Goal: Task Accomplishment & Management: Manage account settings

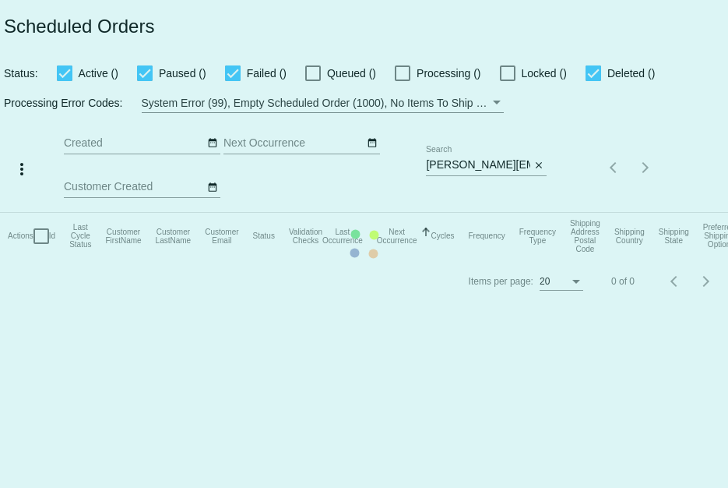
drag, startPoint x: 426, startPoint y: 166, endPoint x: 518, endPoint y: 166, distance: 91.9
click at [518, 213] on mat-table "Actions Id Last Cycle Status Customer FirstName Customer LastName Customer Emai…" at bounding box center [364, 236] width 728 height 47
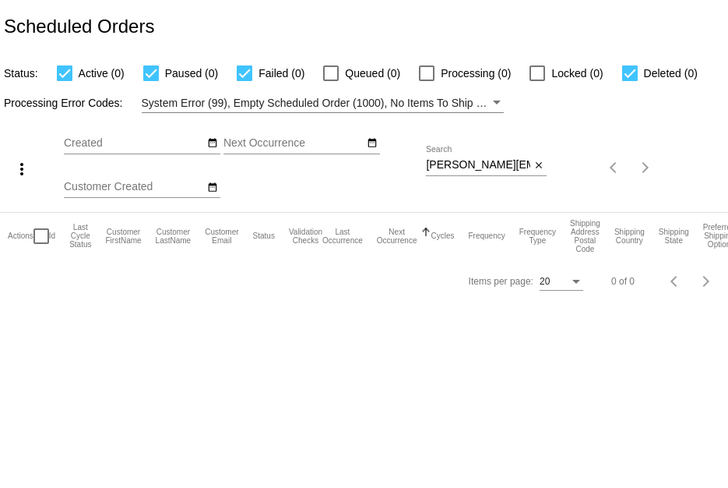
drag, startPoint x: 428, startPoint y: 167, endPoint x: 477, endPoint y: 174, distance: 50.2
click at [477, 174] on div "more_vert Sep Jan Feb Mar [DATE]" at bounding box center [364, 162] width 728 height 99
click at [424, 164] on div "Sep Jan Feb Mar Apr Su Mo" at bounding box center [245, 168] width 362 height 88
drag, startPoint x: 424, startPoint y: 167, endPoint x: 533, endPoint y: 181, distance: 110.0
click at [533, 181] on div "more_vert Sep Jan Feb Mar [DATE]" at bounding box center [364, 162] width 728 height 99
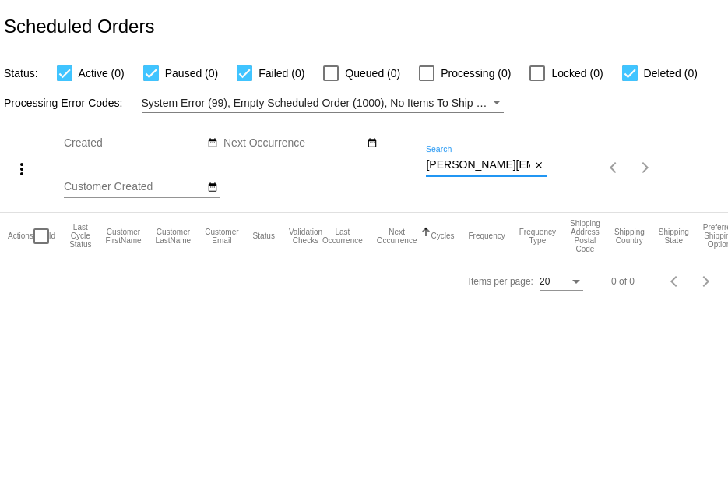
paste input "[EMAIL_ADDRESS]"
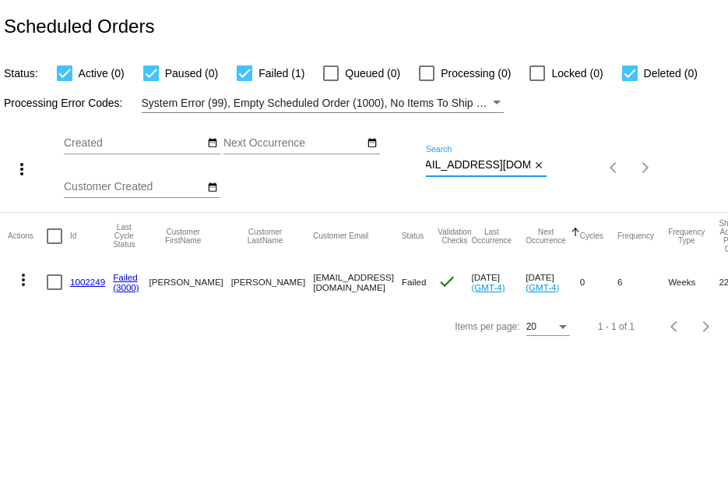
type input "[EMAIL_ADDRESS][DOMAIN_NAME]"
click at [79, 282] on link "1002249" at bounding box center [87, 281] width 35 height 10
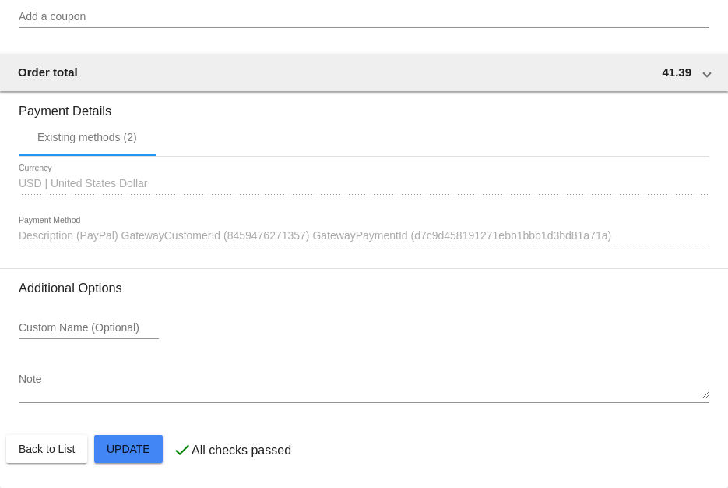
scroll to position [1492, 0]
click at [301, 241] on div "1641340 Description (PayPal) GatewayCustomerId (8459476271357) GatewayPaymentId…" at bounding box center [364, 231] width 691 height 30
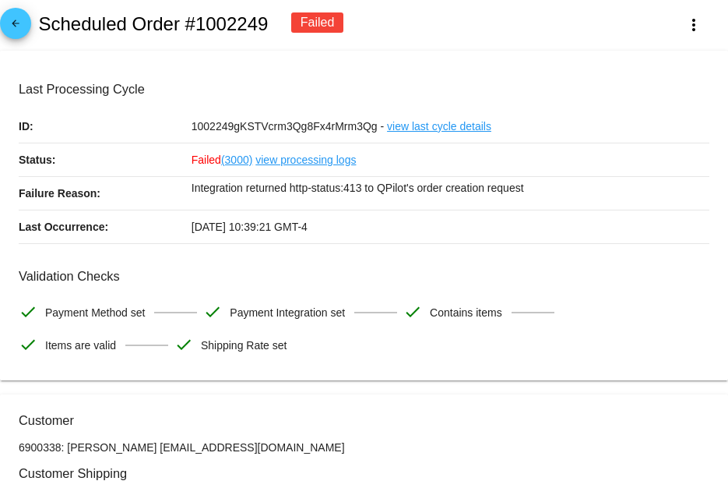
scroll to position [0, 0]
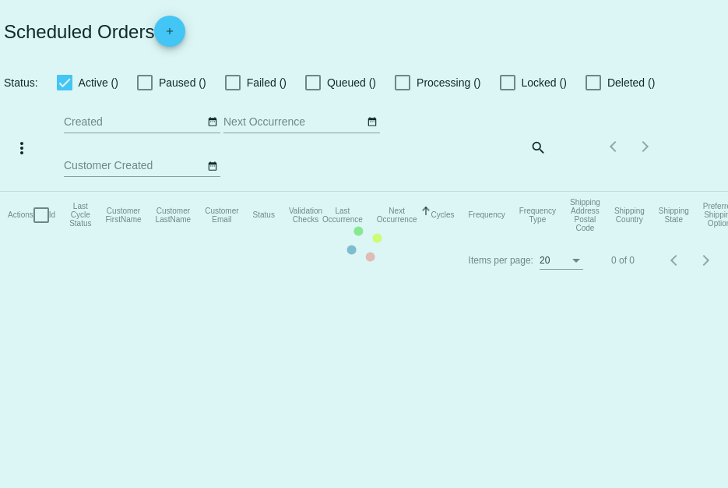
checkbox input "true"
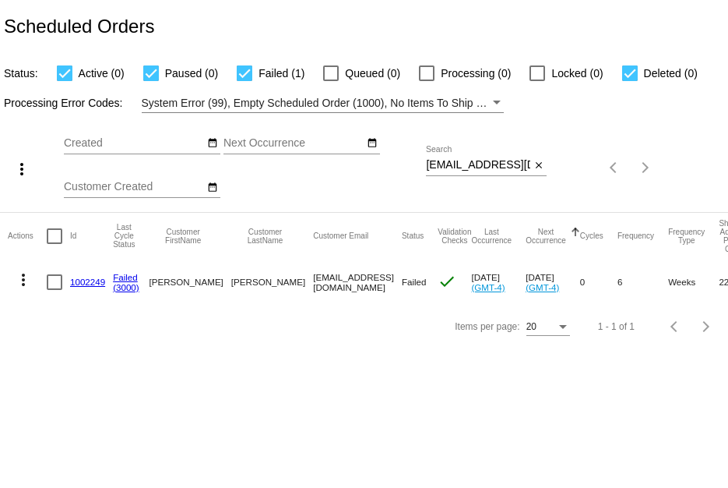
scroll to position [0, 21]
drag, startPoint x: 423, startPoint y: 167, endPoint x: 519, endPoint y: 167, distance: 95.8
click at [519, 167] on div "more_vert Sep Jan Feb Mar [DATE]" at bounding box center [364, 162] width 728 height 99
click at [449, 163] on input "[EMAIL_ADDRESS][DOMAIN_NAME]" at bounding box center [478, 165] width 104 height 12
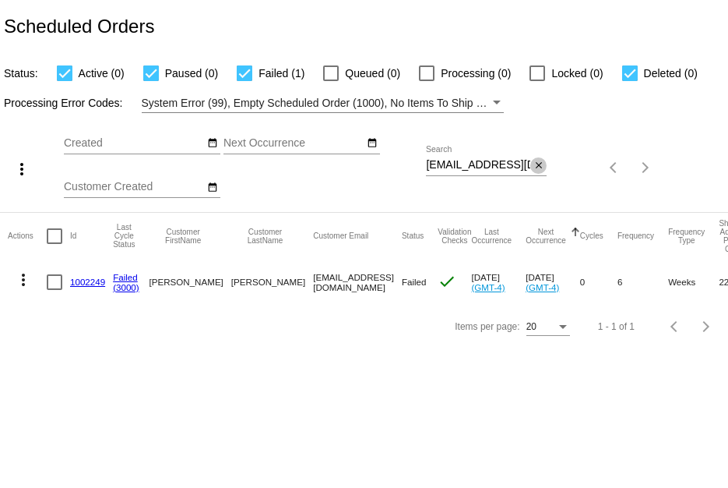
click at [543, 166] on mat-icon "close" at bounding box center [539, 166] width 11 height 12
click at [500, 164] on div "search" at bounding box center [486, 168] width 121 height 24
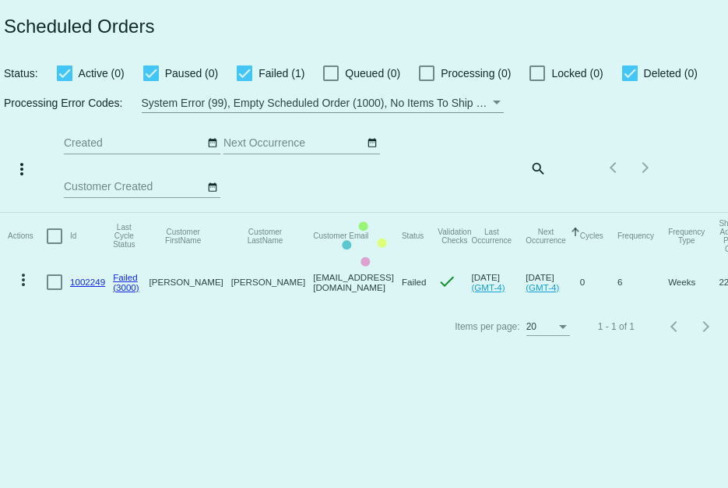
click at [541, 213] on mat-table "Actions Id Last Cycle Status Customer FirstName Customer LastName Customer Emai…" at bounding box center [364, 259] width 728 height 92
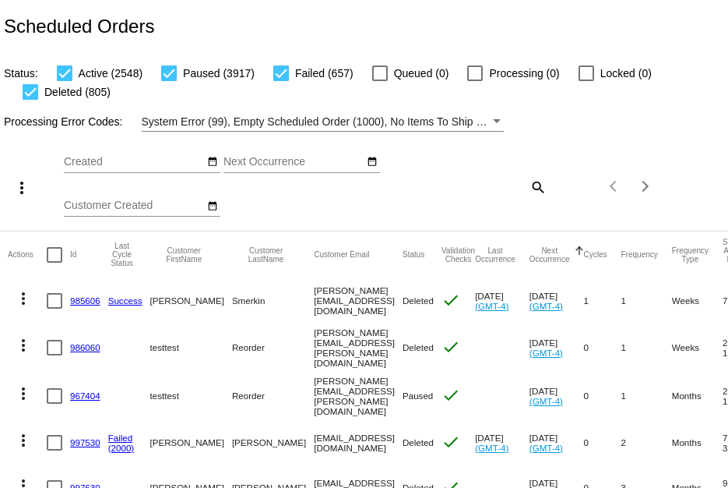
click at [535, 192] on mat-icon "search" at bounding box center [537, 186] width 19 height 24
click at [507, 188] on input "Search" at bounding box center [486, 184] width 121 height 12
paste input "[PERSON_NAME][EMAIL_ADDRESS][PERSON_NAME][DOMAIN_NAME]"
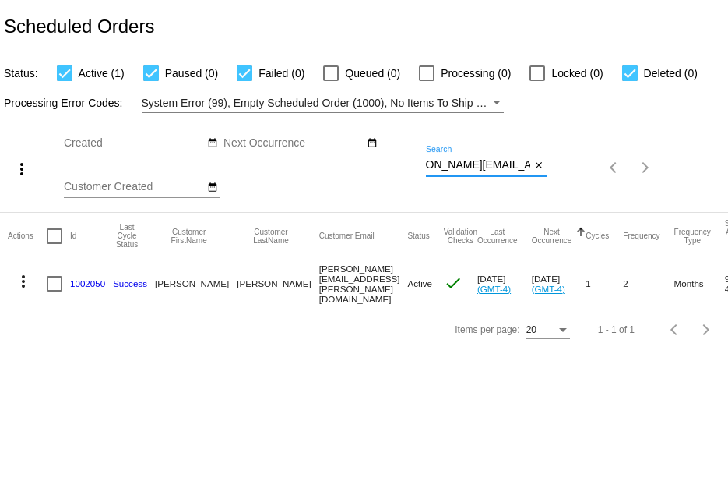
scroll to position [0, 31]
type input "[PERSON_NAME][EMAIL_ADDRESS][PERSON_NAME][DOMAIN_NAME]"
click at [74, 274] on mat-cell "1002050" at bounding box center [91, 283] width 43 height 48
click at [77, 278] on link "1002050" at bounding box center [87, 283] width 35 height 10
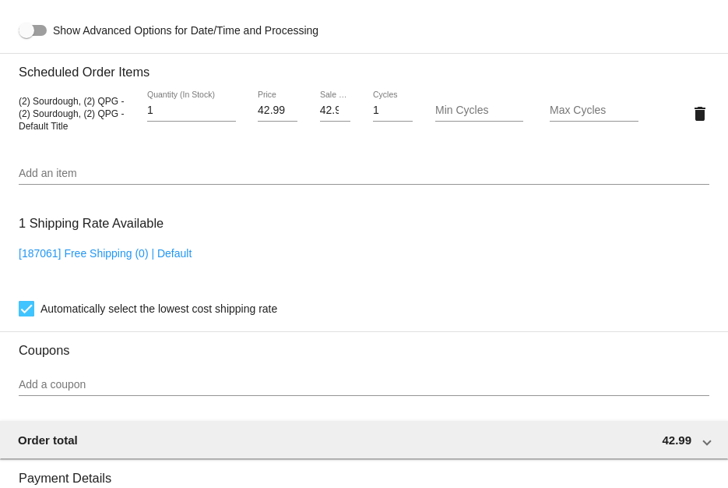
scroll to position [935, 0]
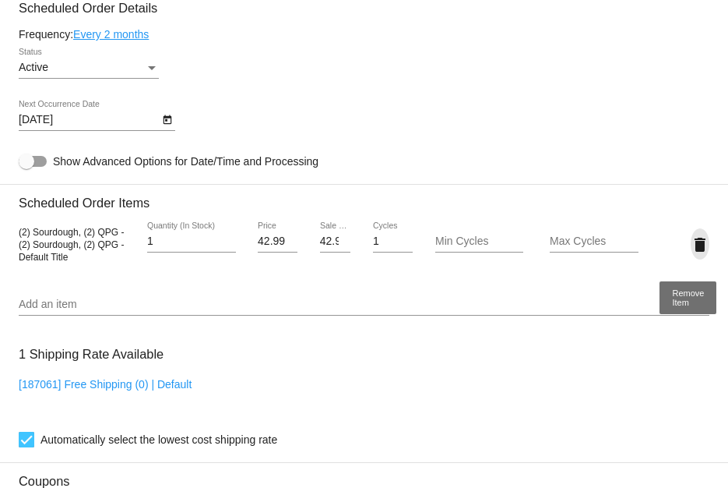
click at [691, 248] on mat-icon "delete" at bounding box center [700, 244] width 19 height 19
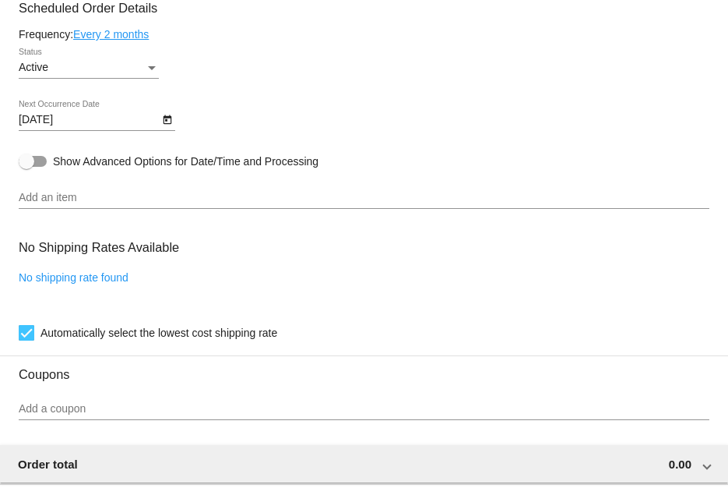
click at [136, 194] on div "Add an item" at bounding box center [364, 193] width 691 height 30
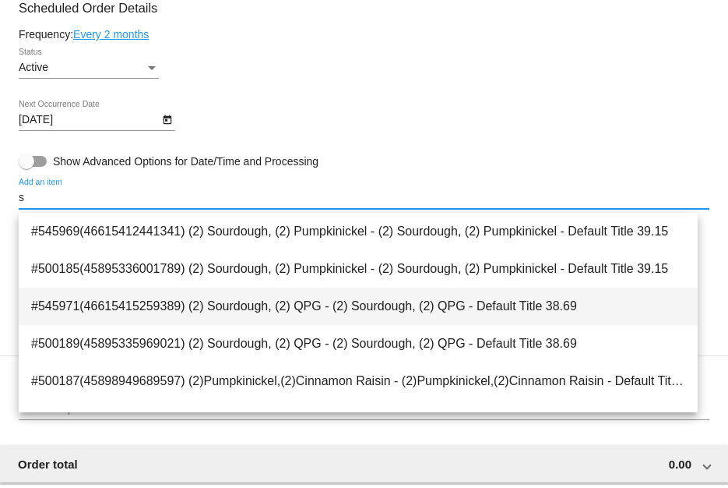
type input "s"
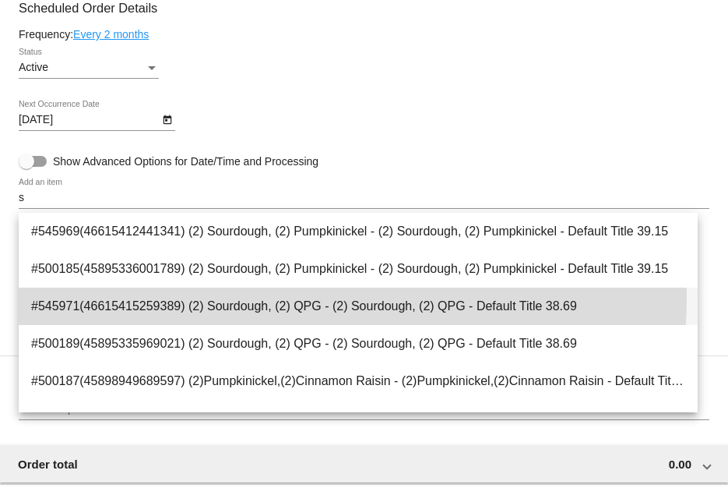
click at [242, 298] on span "#545971(46615415259389) (2) Sourdough, (2) QPG - (2) Sourdough, (2) QPG - Defau…" at bounding box center [358, 305] width 654 height 37
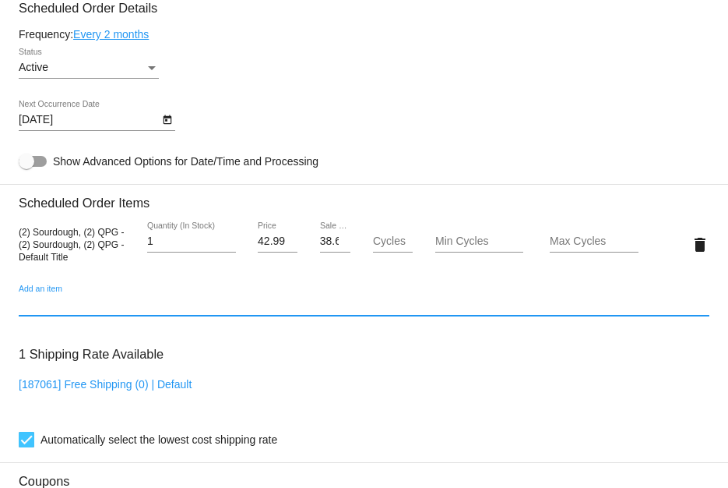
click at [325, 245] on input "38.69" at bounding box center [335, 241] width 31 height 12
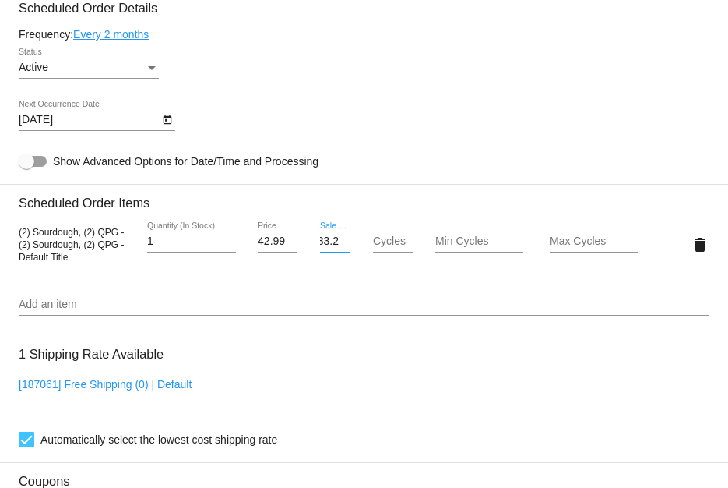
scroll to position [0, 9]
type input "33.24"
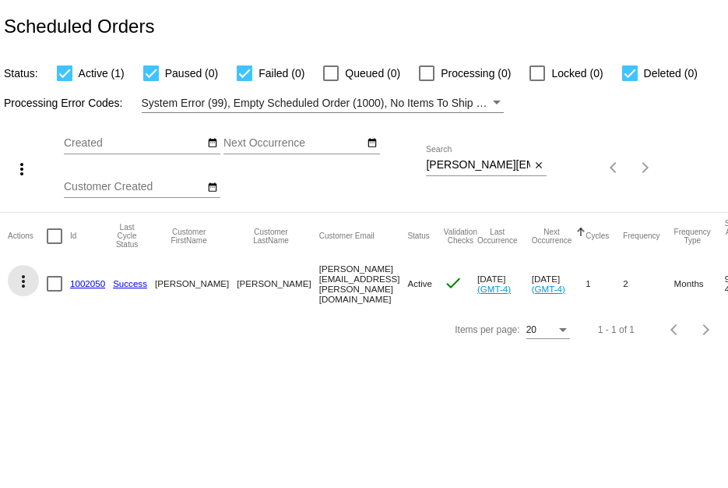
click at [21, 275] on mat-icon "more_vert" at bounding box center [23, 281] width 19 height 19
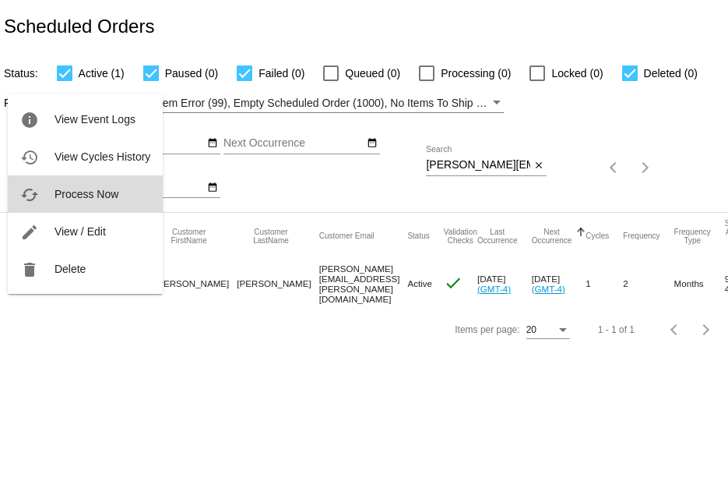
click at [65, 202] on button "cached Process Now" at bounding box center [85, 193] width 155 height 37
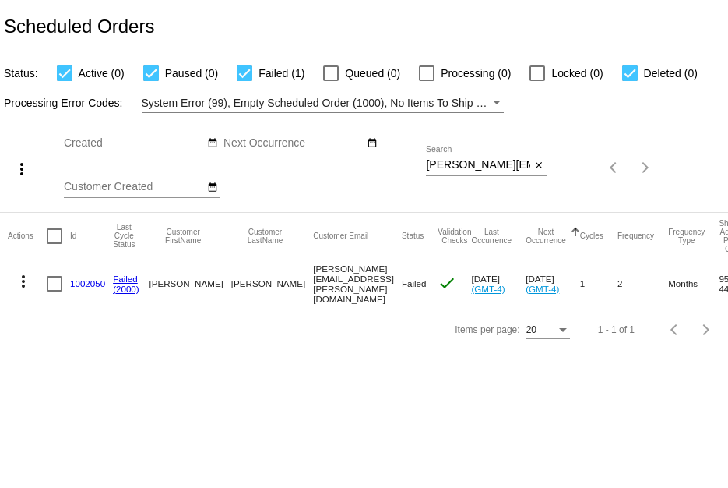
click at [73, 279] on link "1002050" at bounding box center [87, 283] width 35 height 10
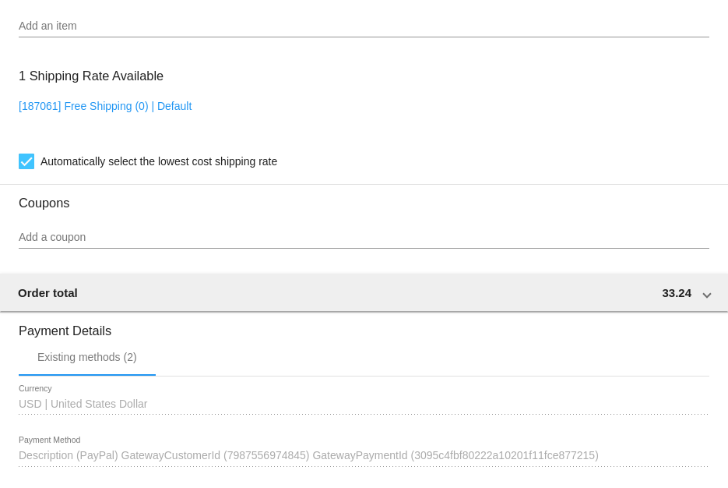
scroll to position [1324, 0]
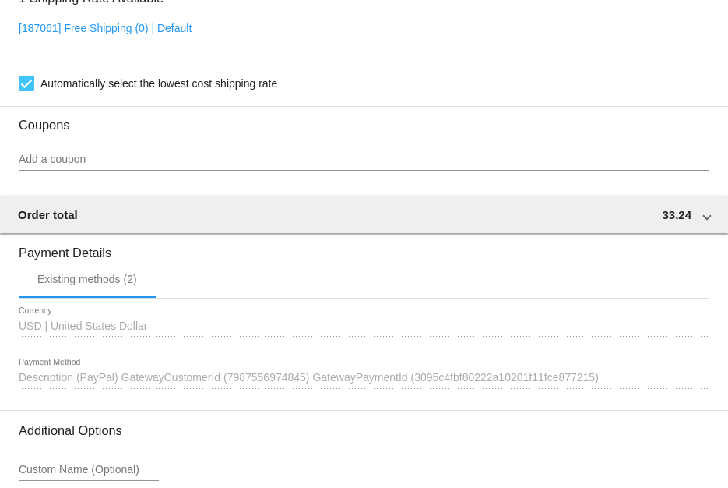
click at [644, 389] on div at bounding box center [364, 388] width 691 height 1
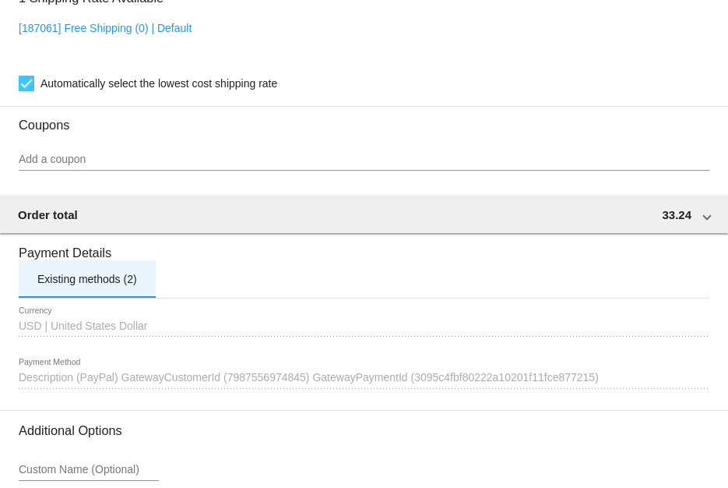
click at [72, 285] on div "Existing methods (2)" at bounding box center [87, 279] width 100 height 12
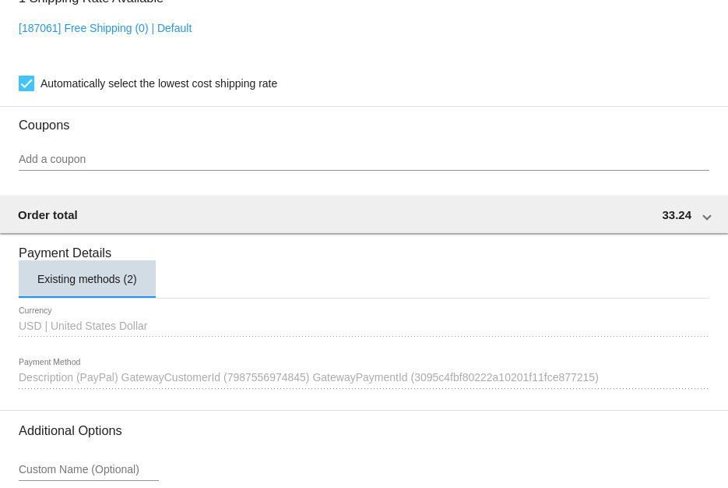
click at [78, 283] on div "Existing methods (2)" at bounding box center [87, 279] width 100 height 12
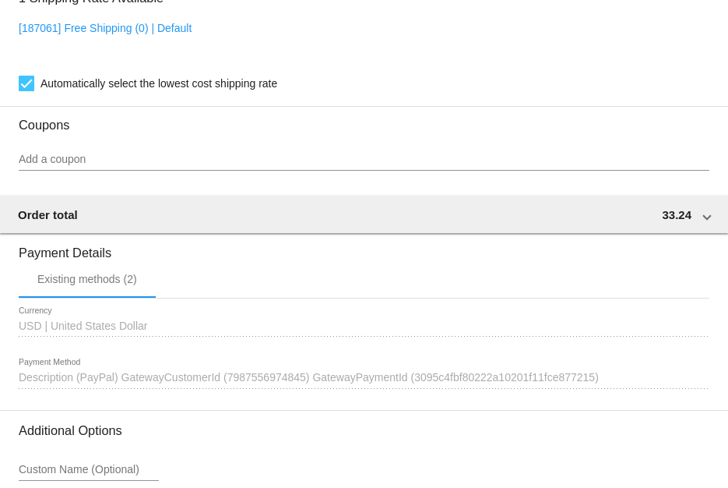
click at [211, 293] on div "Existing methods (2)" at bounding box center [364, 278] width 691 height 37
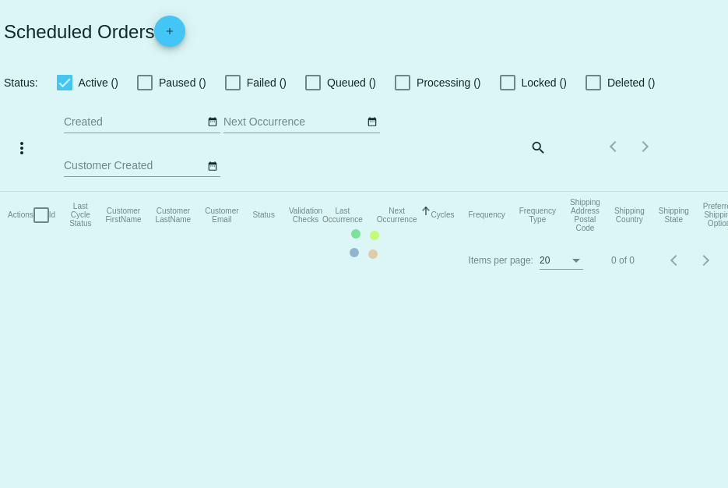
checkbox input "true"
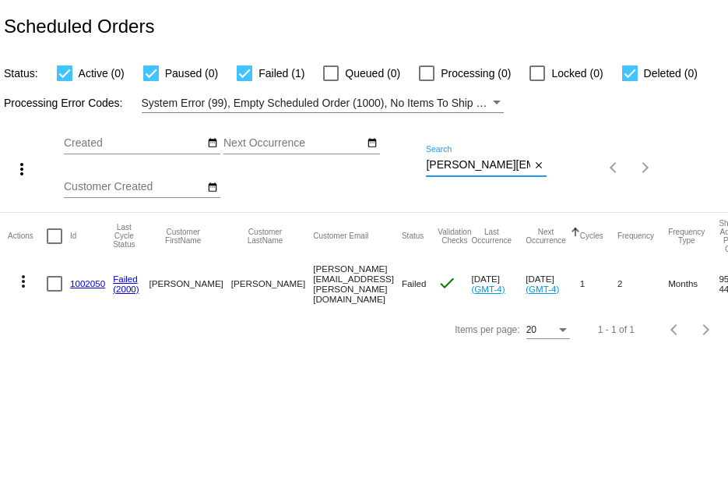
scroll to position [0, 31]
drag, startPoint x: 426, startPoint y: 163, endPoint x: 562, endPoint y: 184, distance: 137.1
click at [565, 185] on div "more_vert Sep Jan Feb Mar [DATE]" at bounding box center [364, 162] width 728 height 99
paste input "resnic77@yahoo"
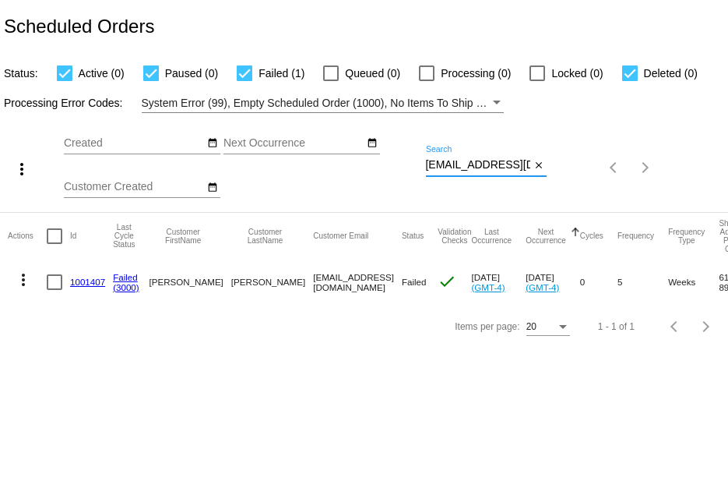
type input "resnic77@yahoo.com"
click at [100, 281] on link "1001407" at bounding box center [87, 281] width 35 height 10
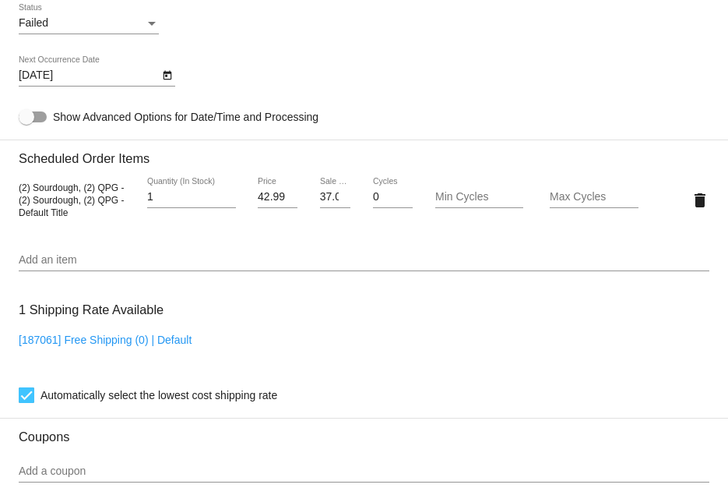
scroll to position [1324, 0]
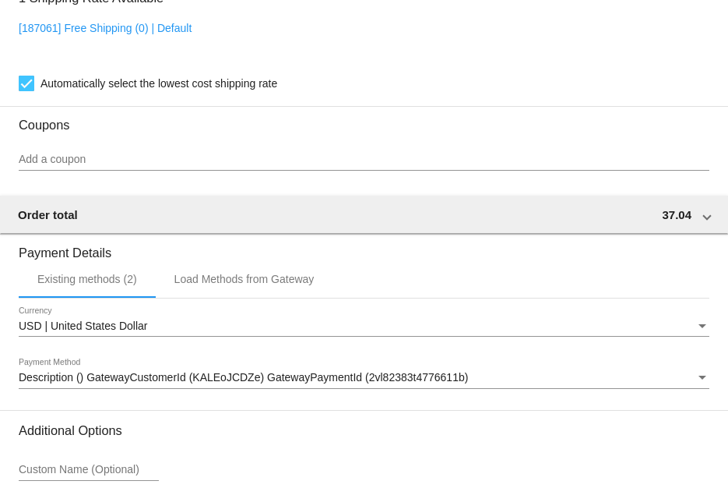
click at [568, 384] on div "Description () GatewayCustomerId (KALEoJCDZe) GatewayPaymentId (2vl82383t477661…" at bounding box center [357, 378] width 677 height 12
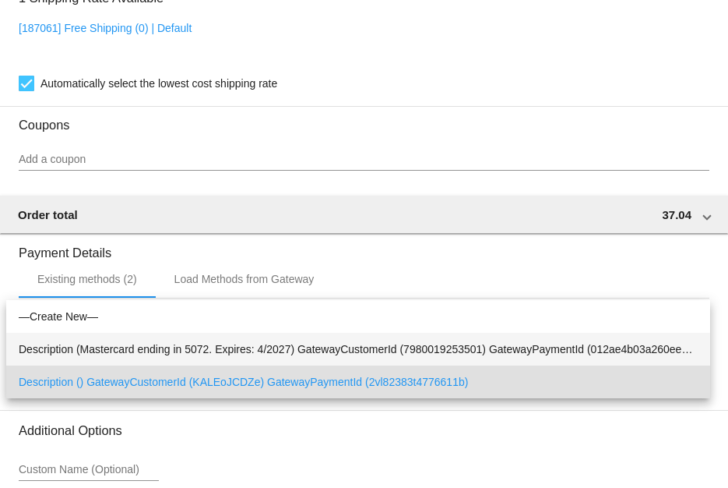
click at [569, 347] on span "Description (Mastercard ending in 5072. Expires: 4/2027) GatewayCustomerId (798…" at bounding box center [358, 349] width 679 height 33
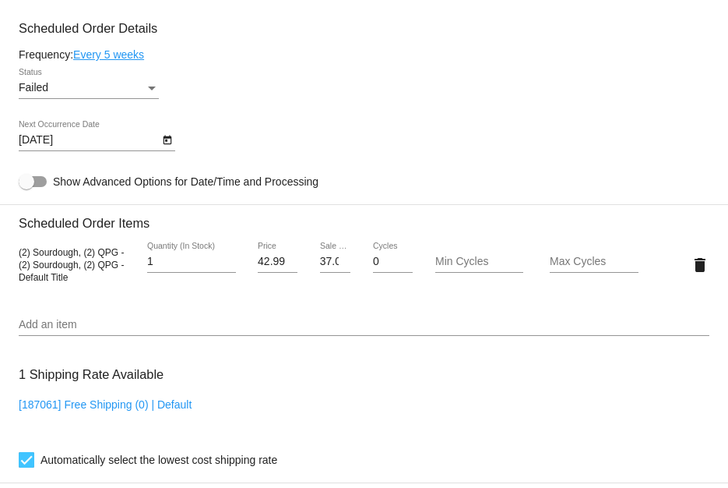
scroll to position [857, 0]
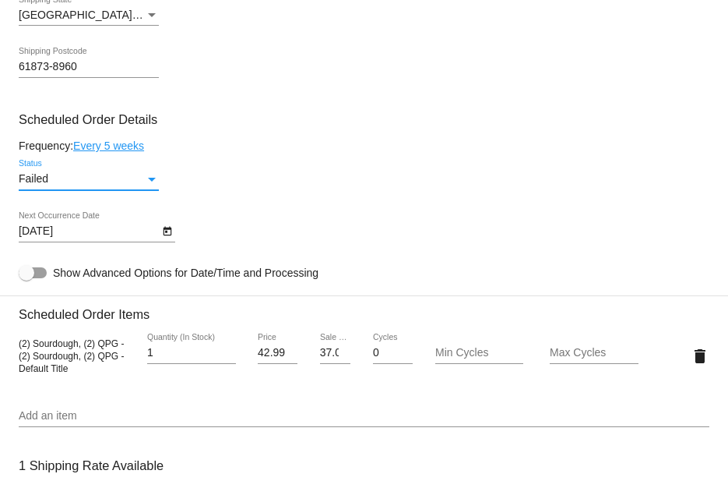
click at [64, 181] on div "Failed" at bounding box center [82, 179] width 126 height 12
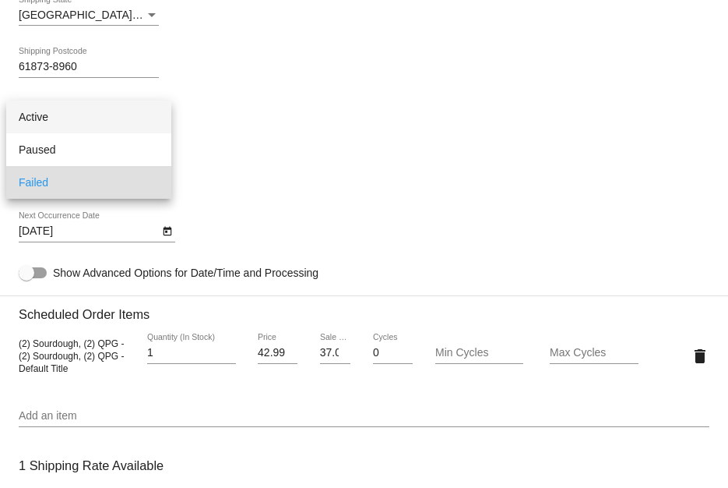
click at [54, 112] on span "Active" at bounding box center [89, 116] width 140 height 33
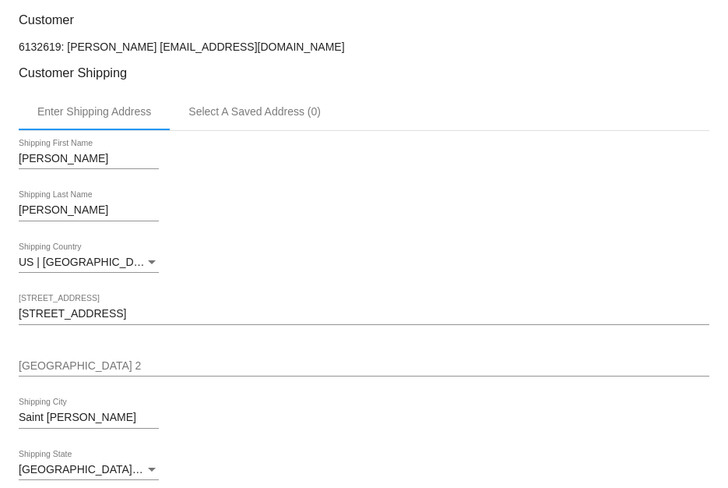
scroll to position [389, 0]
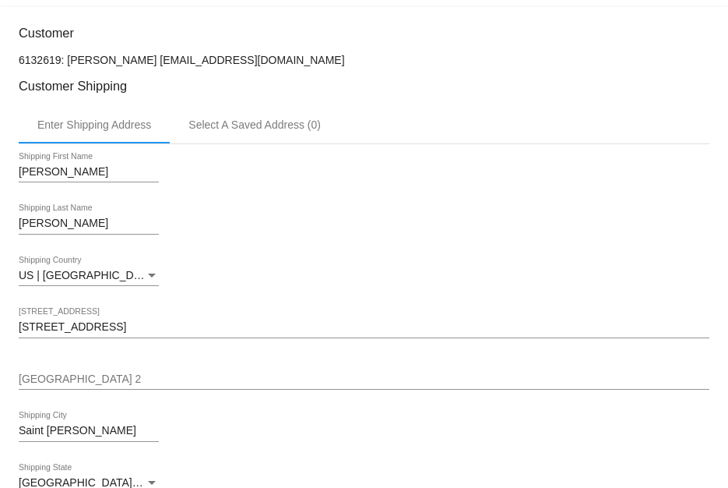
click at [239, 59] on p "6132619: Nichole Reynolds resnic77@yahoo.com" at bounding box center [364, 60] width 691 height 12
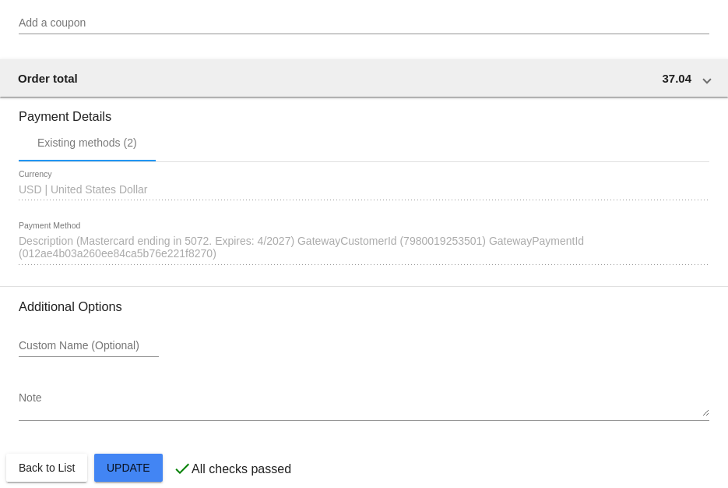
scroll to position [1483, 0]
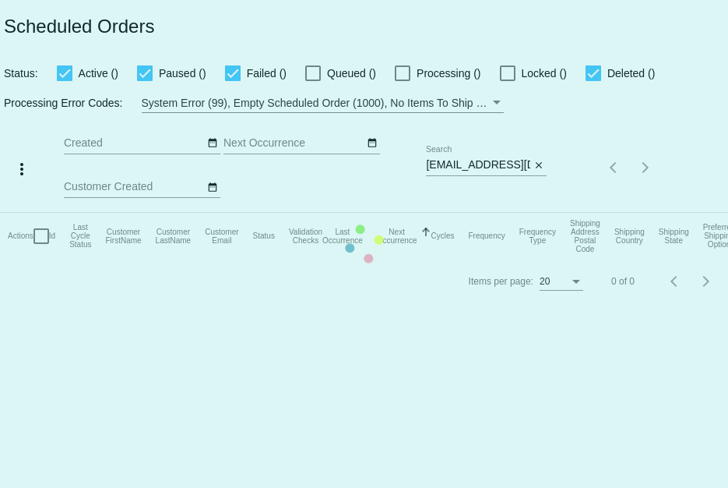
checkbox input "true"
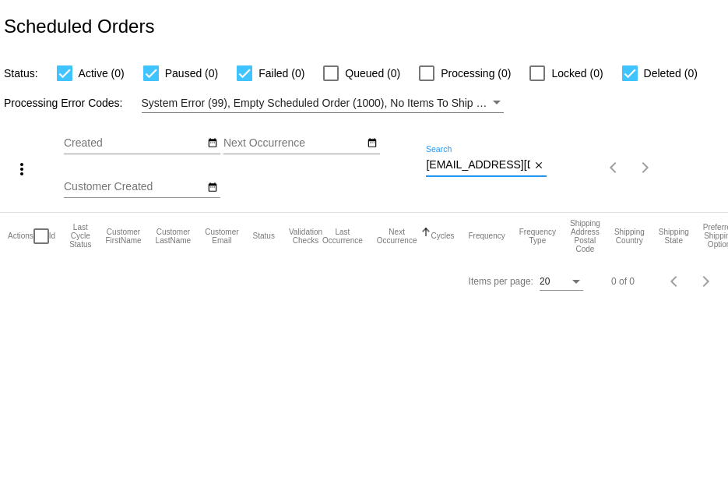
scroll to position [0, 1]
drag, startPoint x: 426, startPoint y: 165, endPoint x: 571, endPoint y: 221, distance: 155.3
click at [571, 221] on app-dashboard-scheduled-orders "Scheduled Orders Status: Active (0) Paused (0) Failed (0) Queued (0) Processing…" at bounding box center [364, 151] width 728 height 303
paste input "nicholereynolds5@gmail"
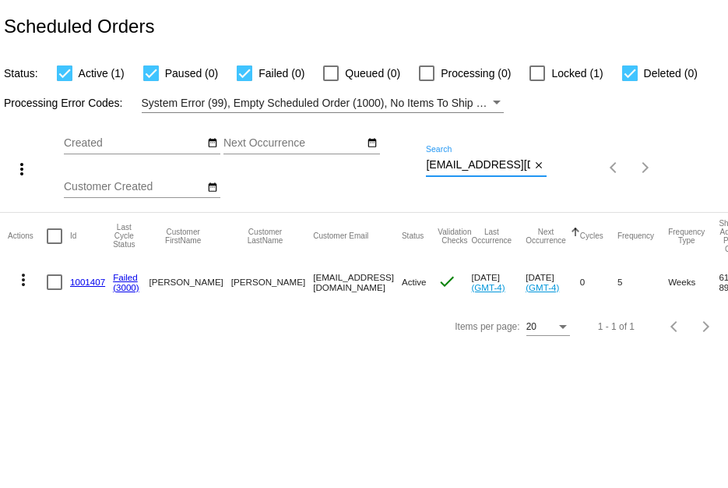
scroll to position [0, 37]
drag, startPoint x: 426, startPoint y: 160, endPoint x: 727, endPoint y: 185, distance: 302.4
click at [727, 185] on div "more_vert Sep Jan Feb Mar [DATE]" at bounding box center [364, 162] width 728 height 99
paste input "llyons@triad.rr"
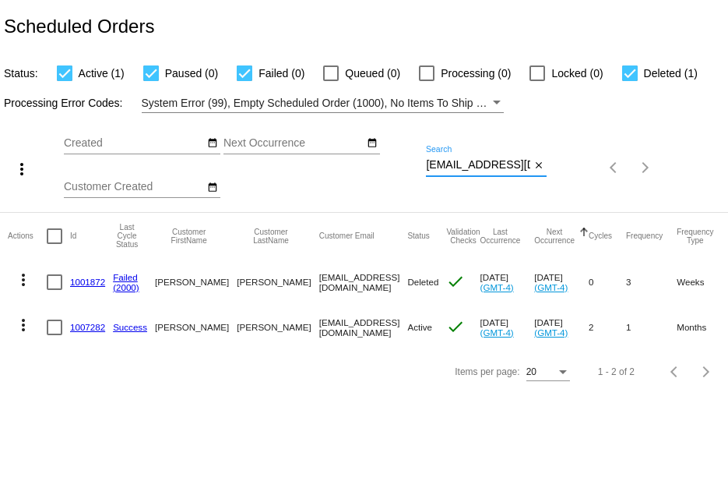
type input "llyons@triad.rr.com"
